Goal: Navigation & Orientation: Understand site structure

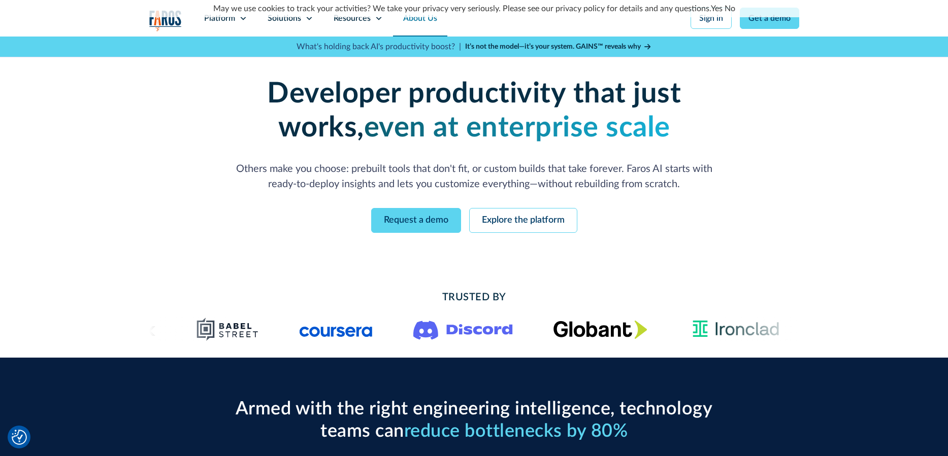
click at [426, 21] on link "About Us" at bounding box center [420, 18] width 54 height 37
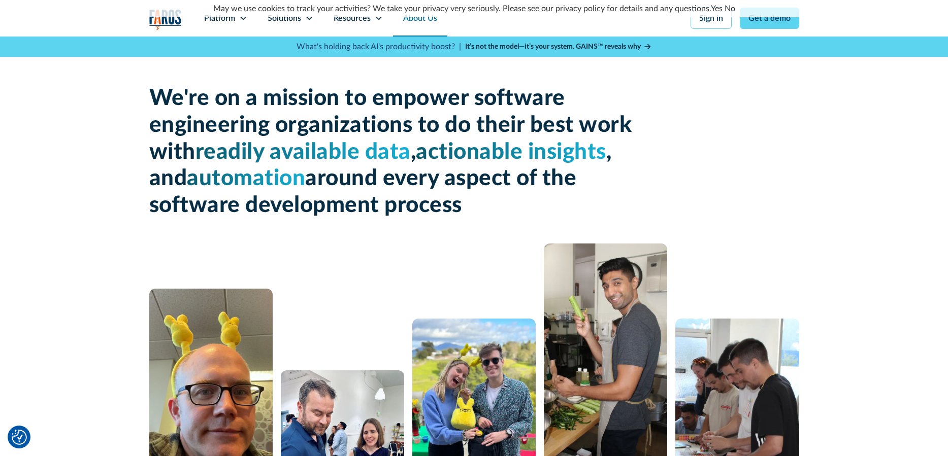
click at [169, 21] on img "home" at bounding box center [165, 19] width 32 height 21
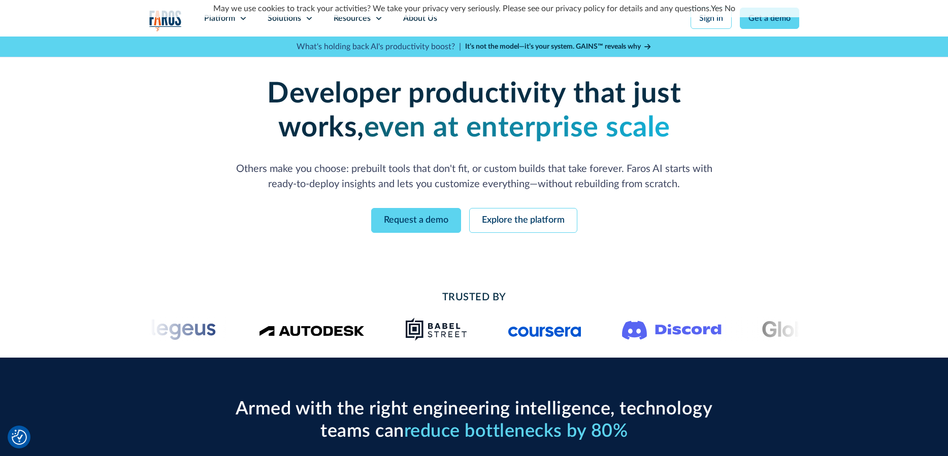
click at [169, 21] on img "home" at bounding box center [165, 20] width 32 height 21
